Goal: Information Seeking & Learning: Learn about a topic

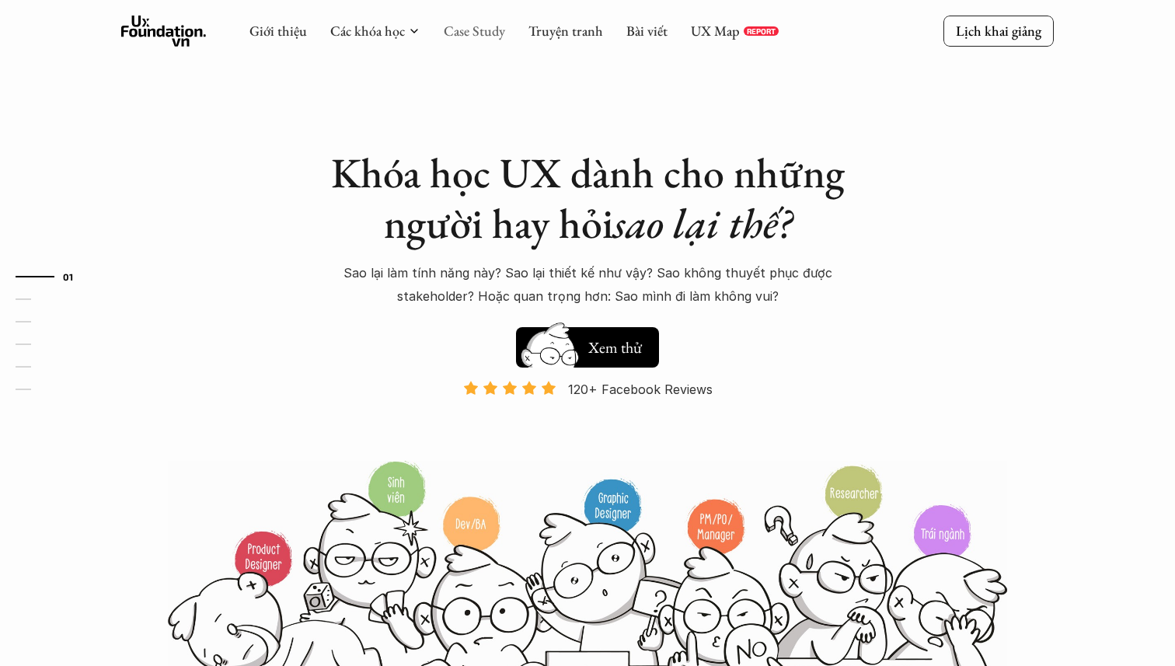
click at [477, 30] on link "Case Study" at bounding box center [474, 31] width 61 height 18
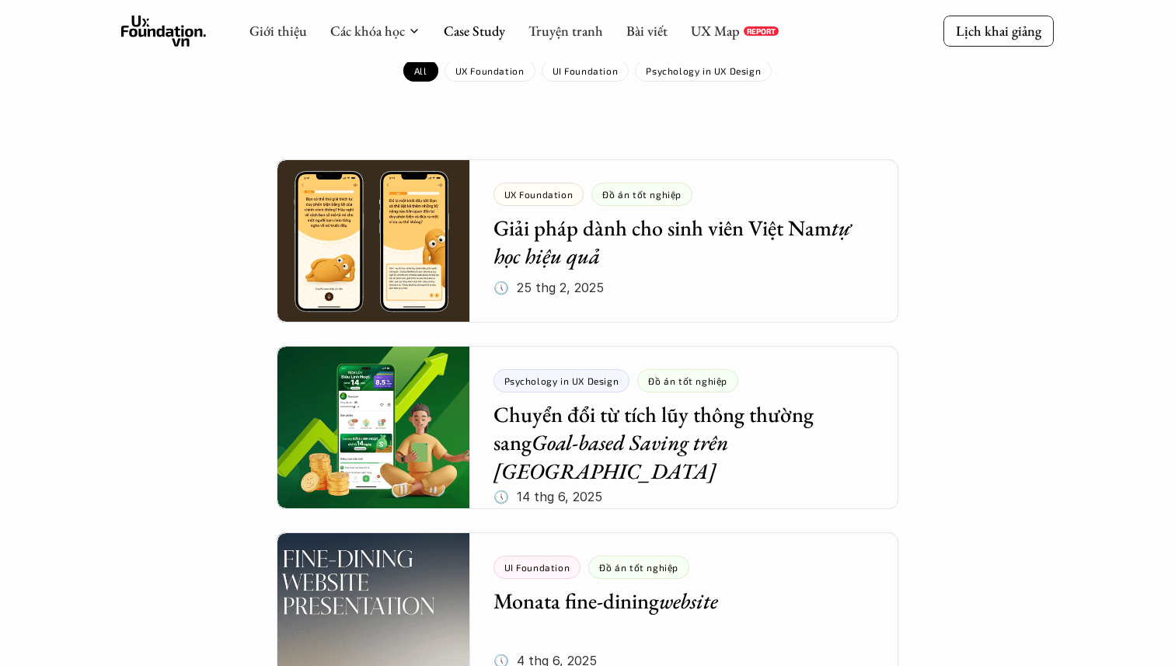
scroll to position [201, 0]
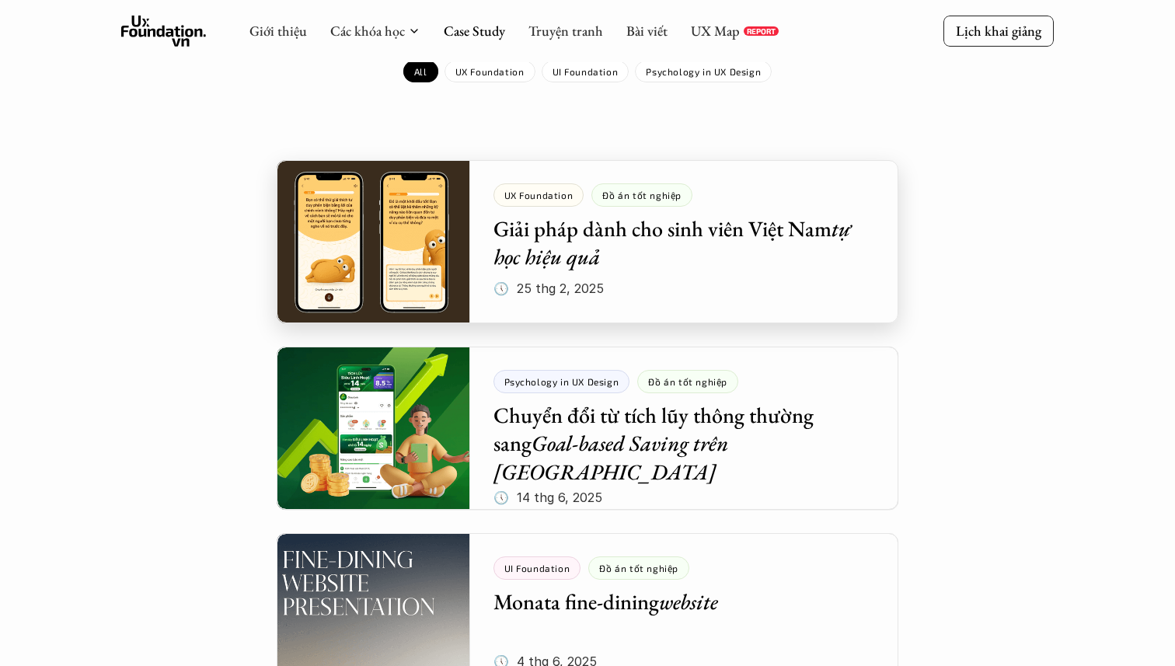
click at [644, 264] on div at bounding box center [588, 241] width 622 height 163
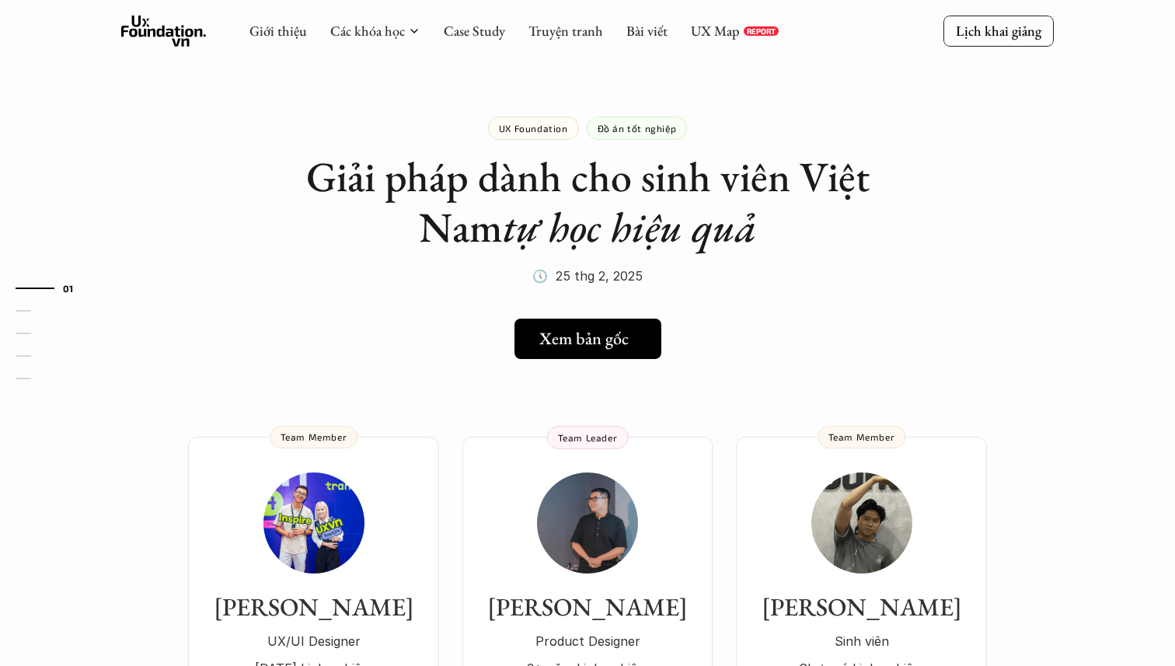
click at [581, 354] on link "Xem bản gốc" at bounding box center [588, 339] width 147 height 40
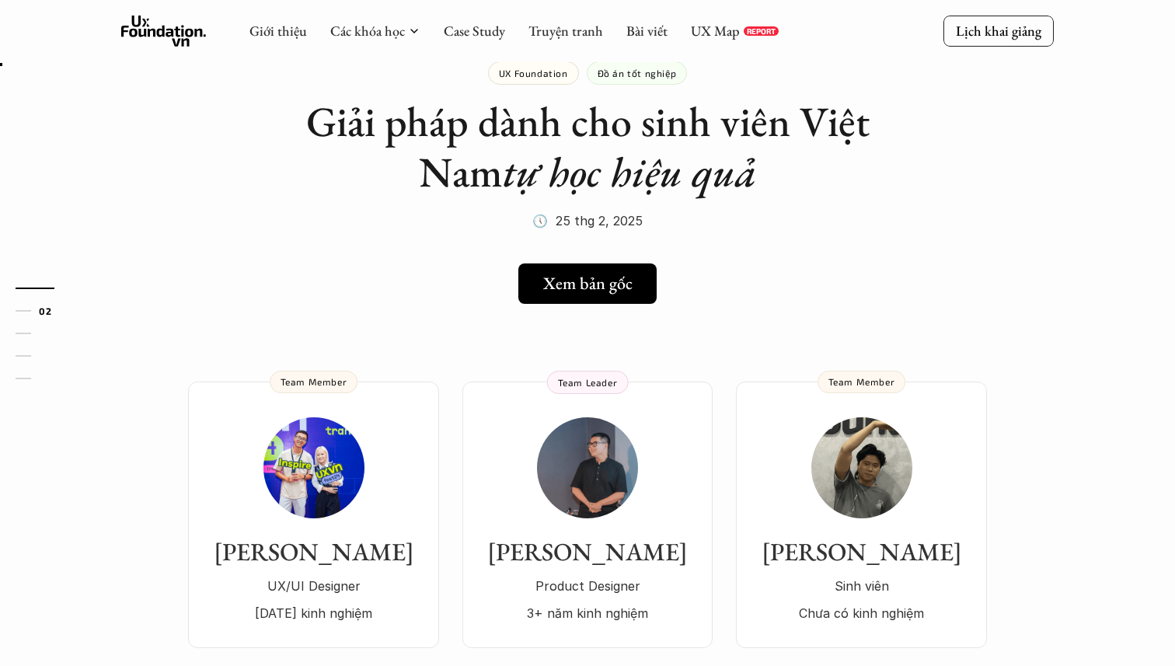
scroll to position [69, 0]
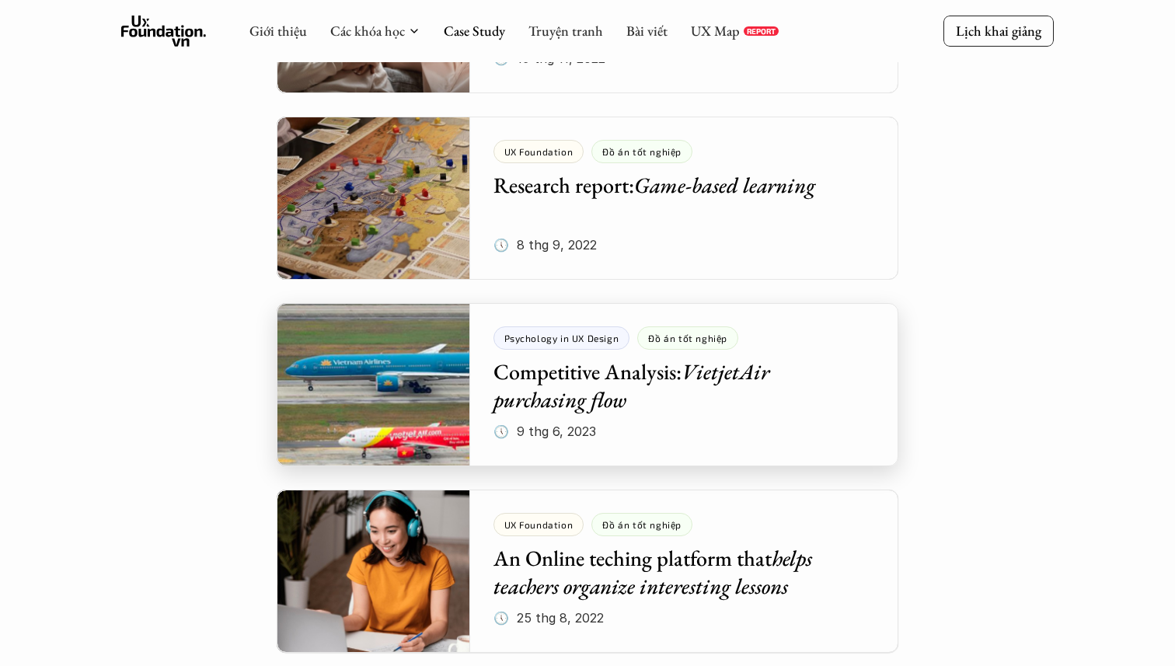
scroll to position [5143, 0]
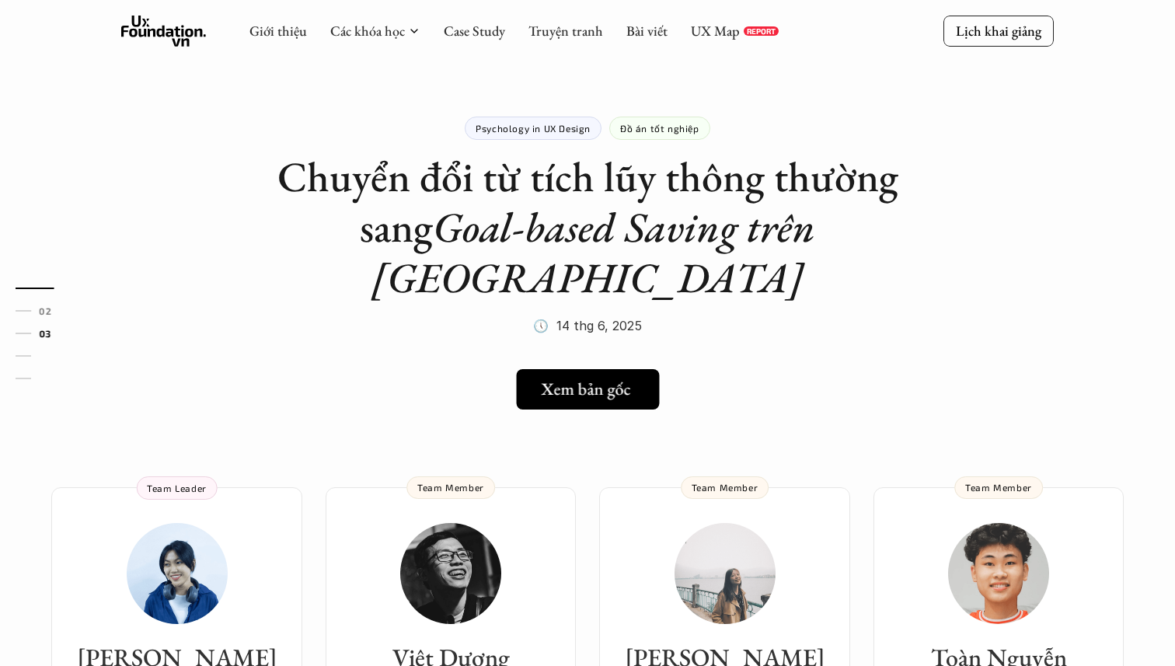
click at [623, 379] on h5 "Xem bản gốc" at bounding box center [585, 389] width 89 height 20
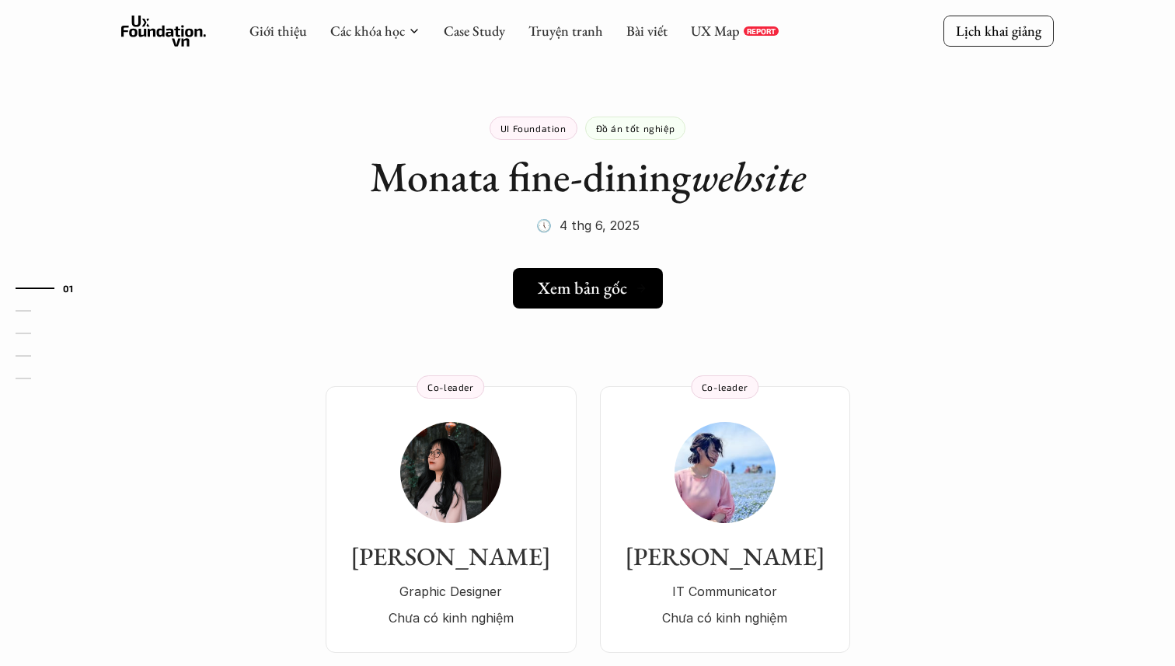
click at [622, 292] on h5 "Xem bản gốc" at bounding box center [582, 288] width 89 height 20
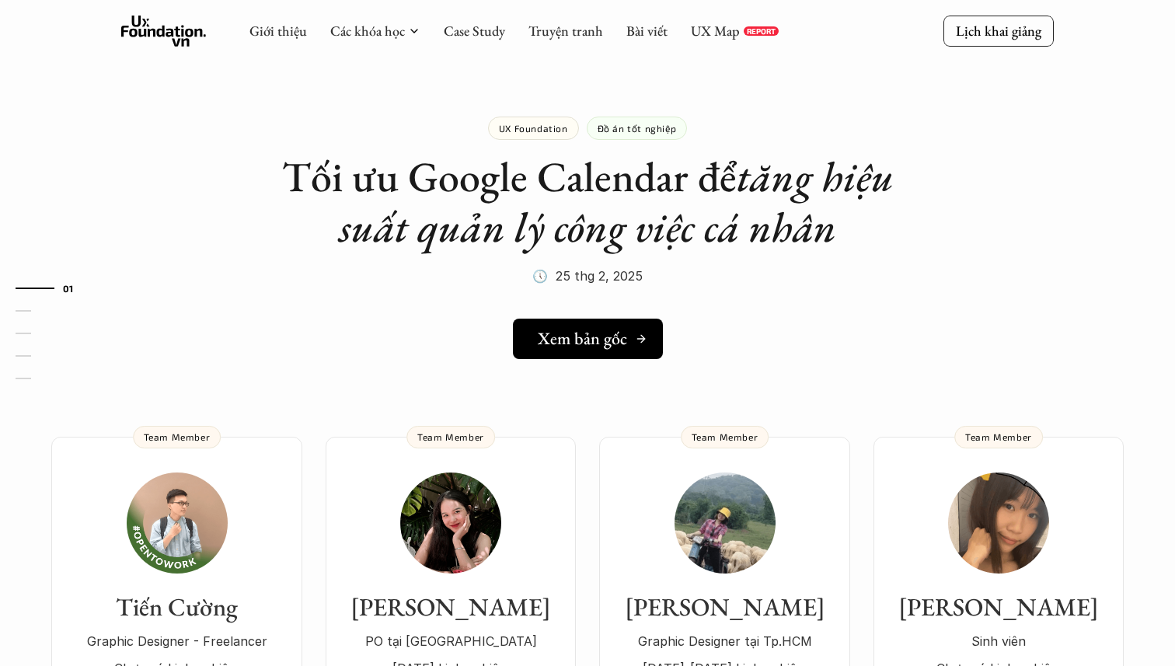
click at [557, 350] on link "Xem bản gốc" at bounding box center [588, 339] width 150 height 40
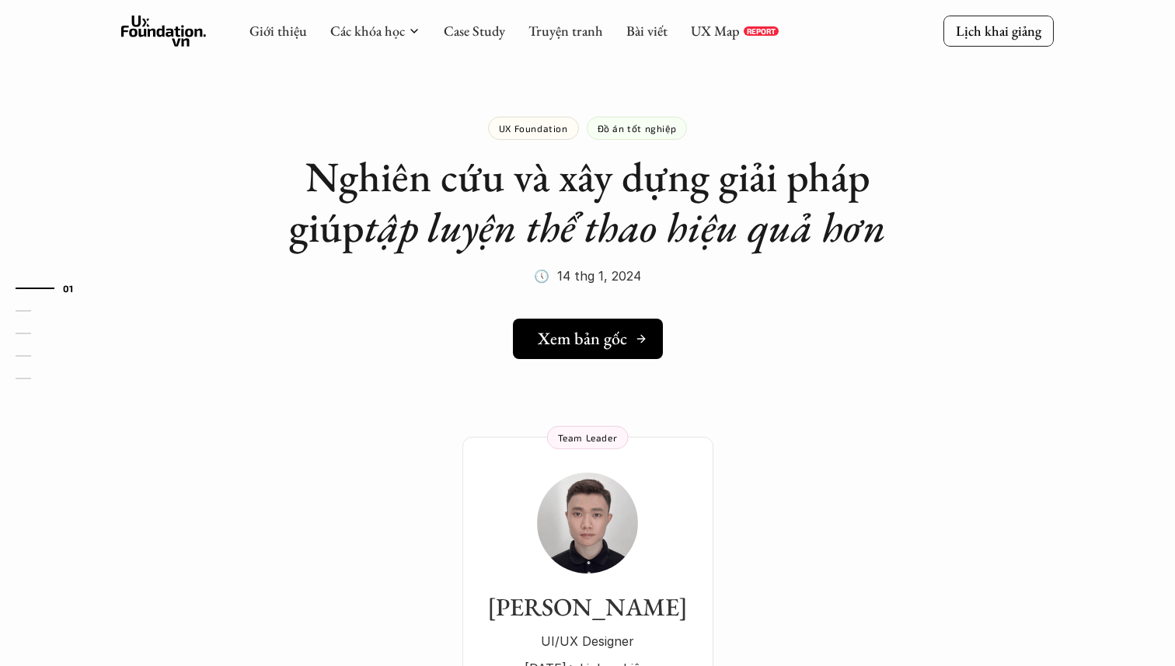
click at [595, 337] on h5 "Xem bản gốc" at bounding box center [582, 339] width 89 height 20
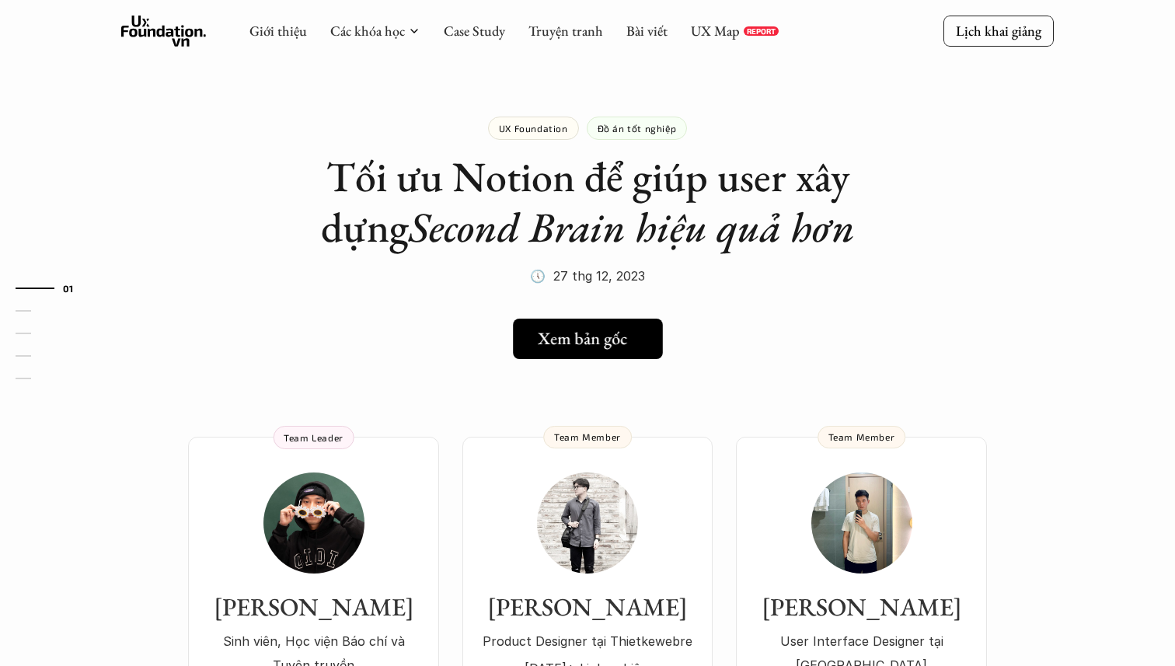
click at [583, 337] on h5 "Xem bản gốc" at bounding box center [582, 339] width 89 height 20
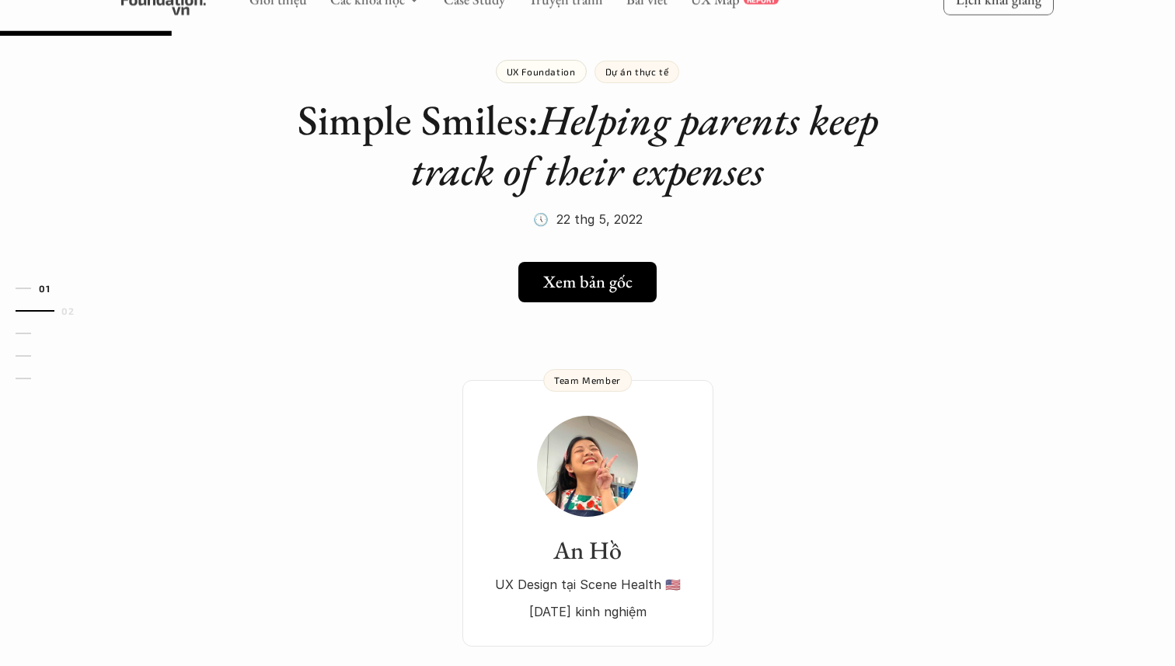
scroll to position [2, 0]
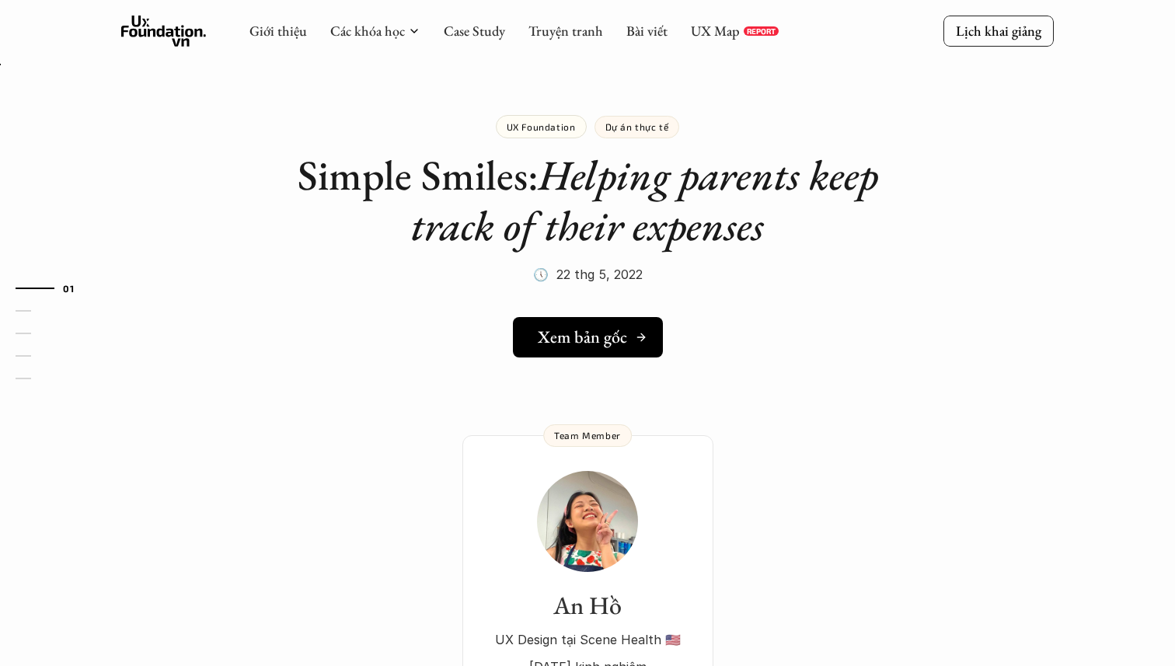
click at [599, 335] on h5 "Xem bản gốc" at bounding box center [582, 337] width 89 height 20
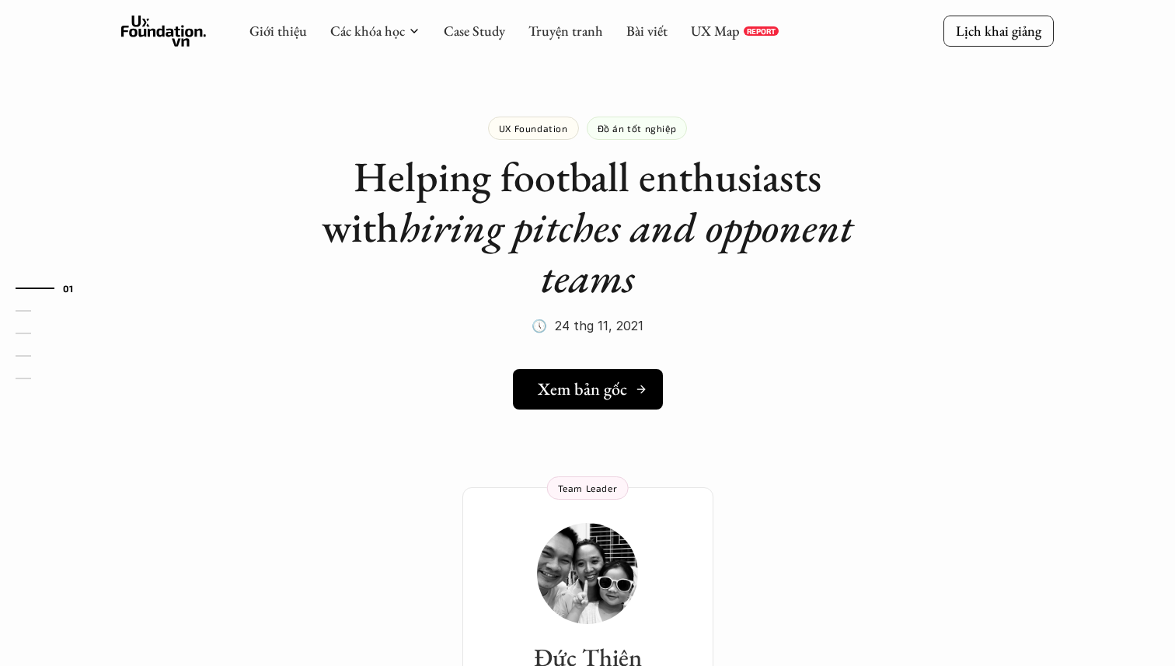
click at [577, 379] on h5 "Xem bản gốc" at bounding box center [582, 389] width 89 height 20
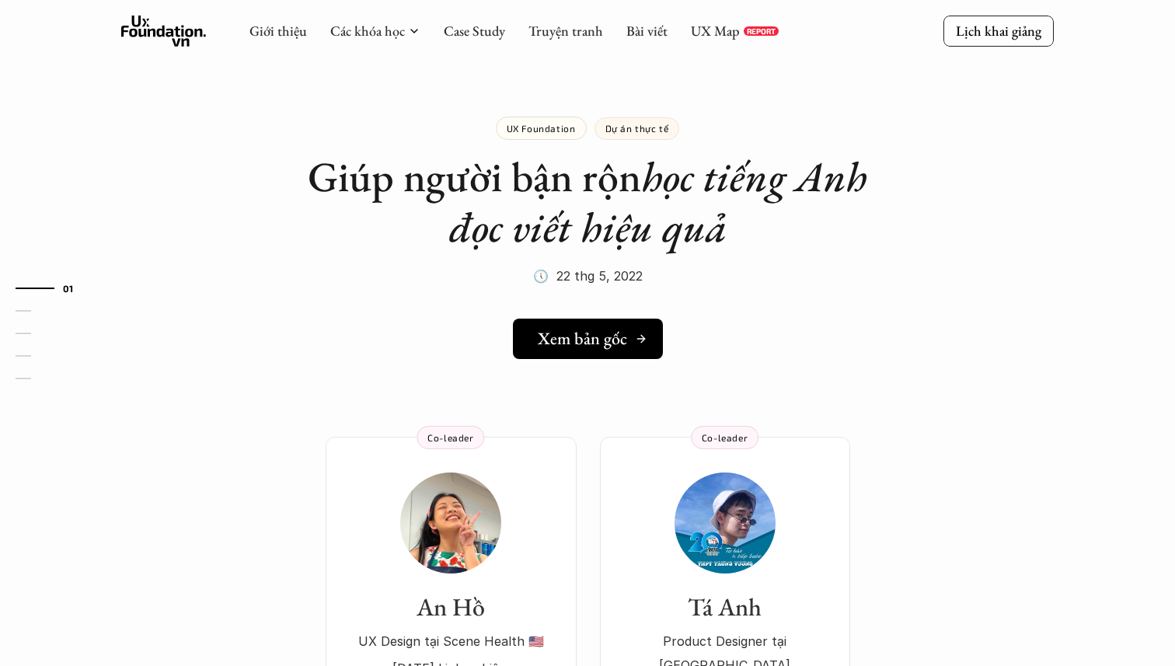
click at [589, 338] on h5 "Xem bản gốc" at bounding box center [582, 339] width 89 height 20
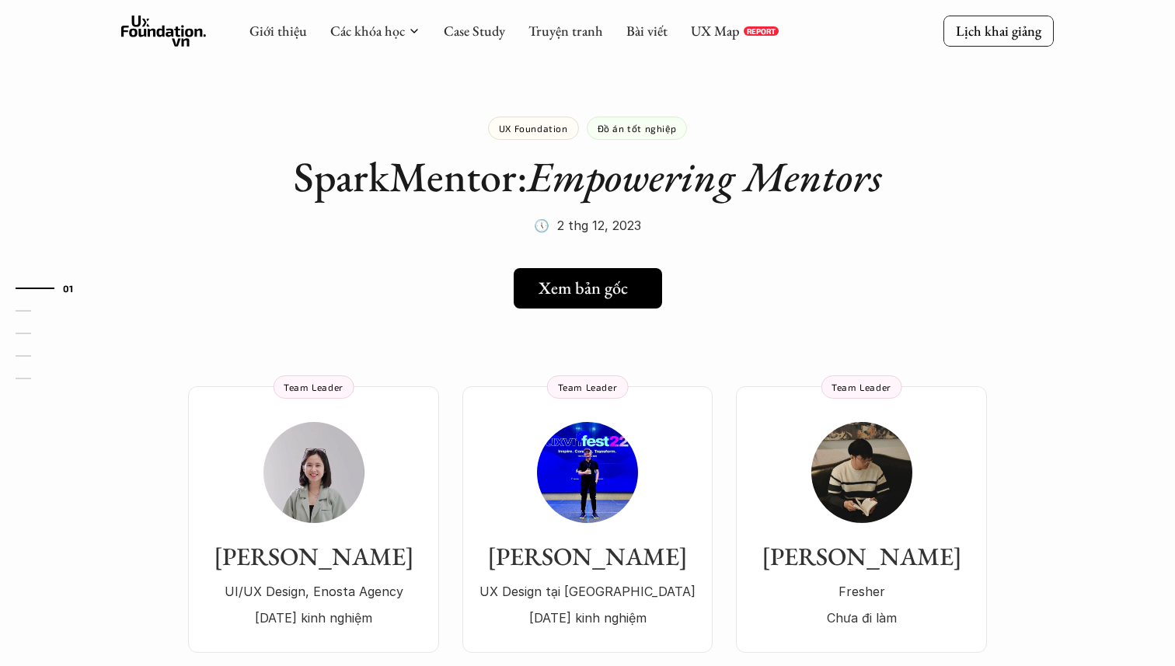
click at [605, 301] on link "Xem bản gốc" at bounding box center [588, 288] width 148 height 40
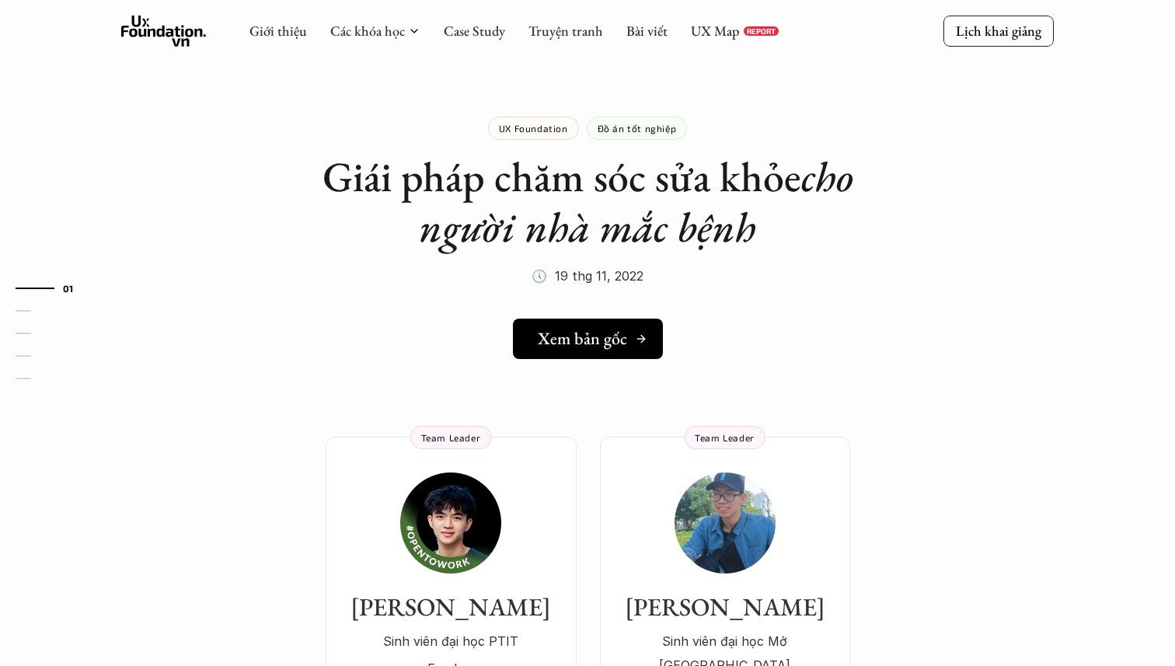
click at [575, 344] on h5 "Xem bản gốc" at bounding box center [582, 339] width 89 height 20
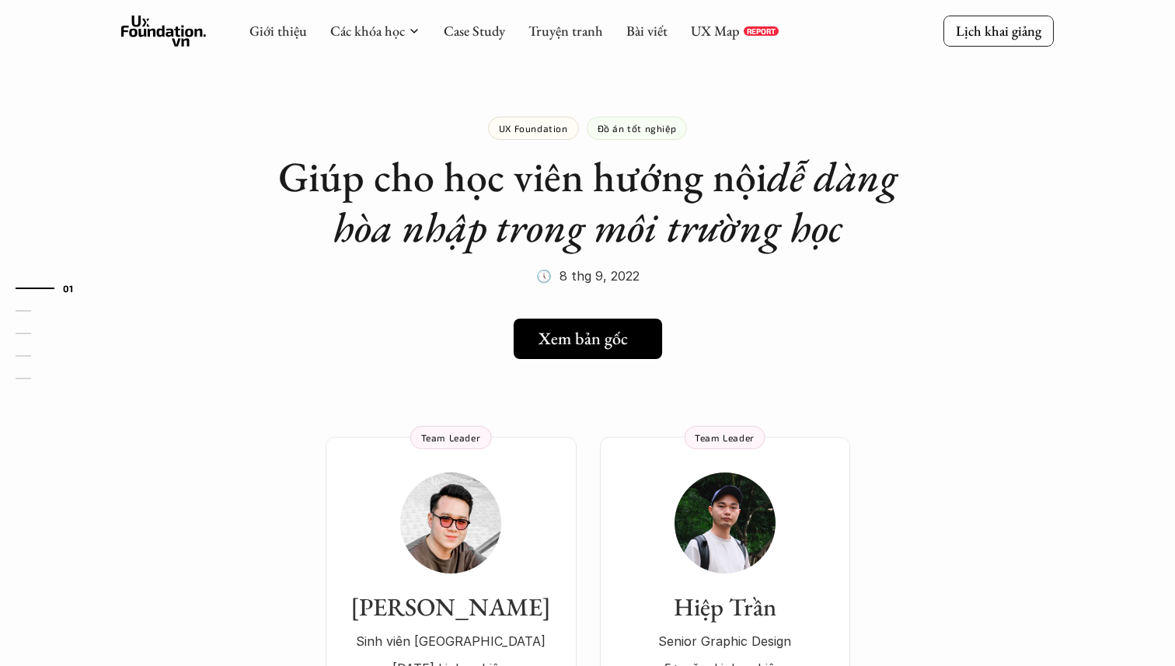
click at [598, 348] on h5 "Xem bản gốc" at bounding box center [582, 339] width 89 height 20
